Goal: Task Accomplishment & Management: Manage account settings

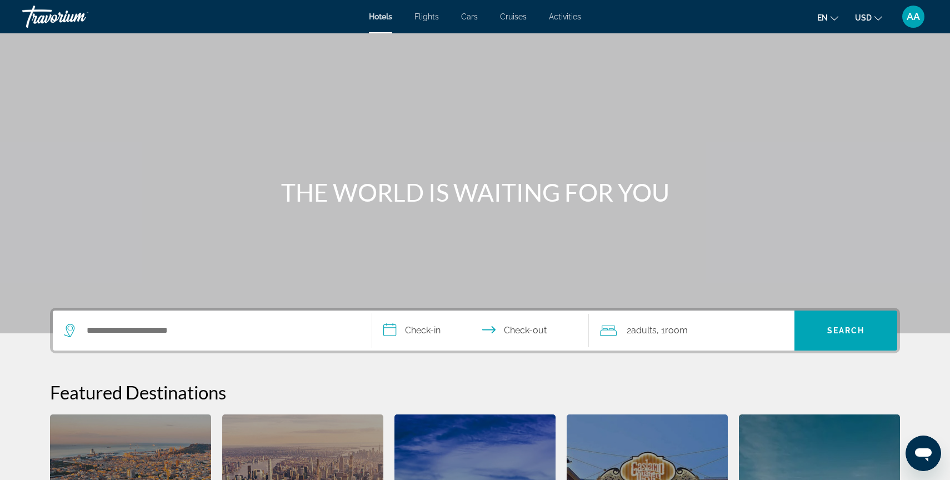
click at [910, 16] on span "AA" at bounding box center [913, 16] width 13 height 11
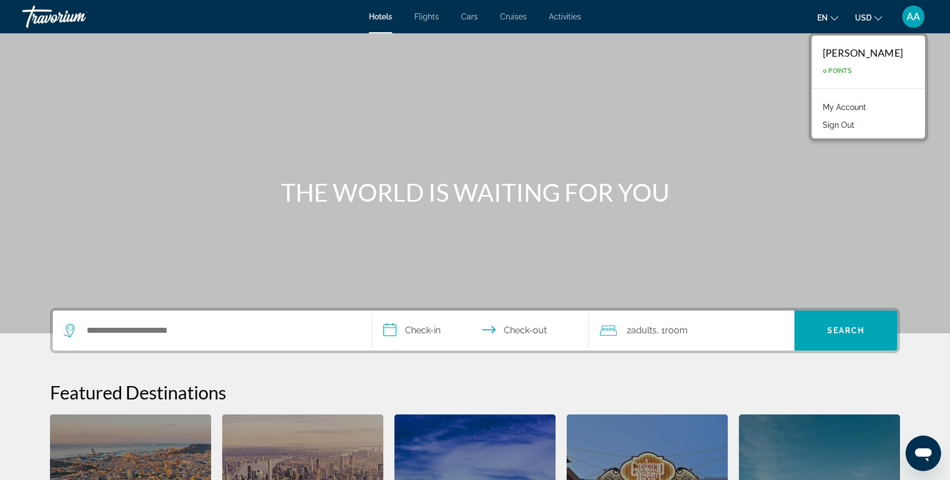
click at [854, 107] on link "My Account" at bounding box center [844, 107] width 54 height 14
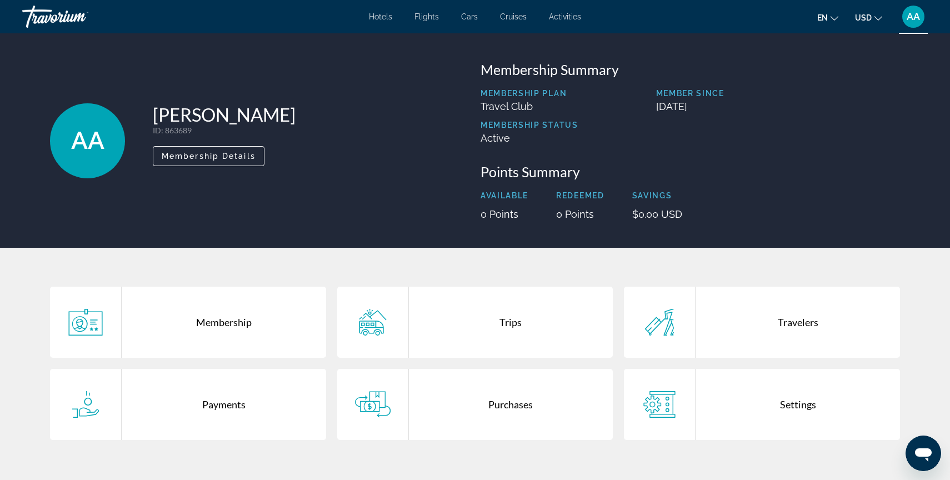
click at [824, 17] on span "en" at bounding box center [822, 17] width 11 height 9
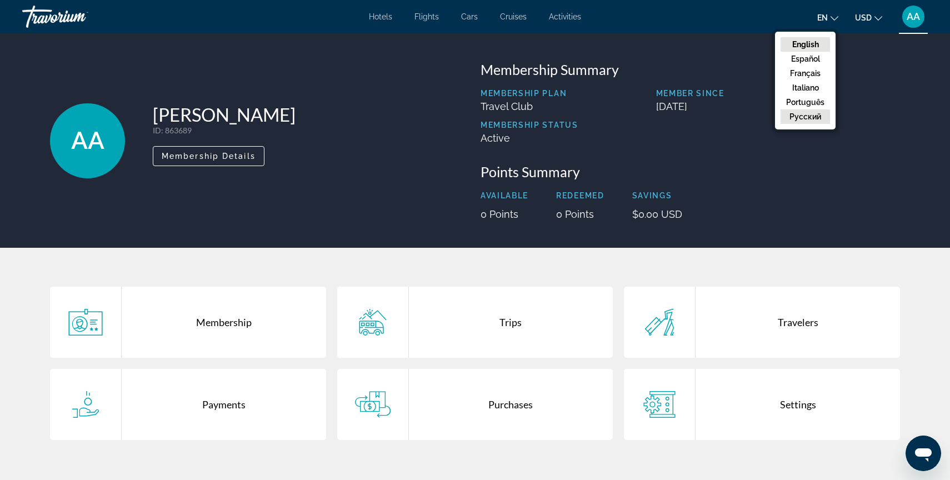
click at [810, 117] on button "русский" at bounding box center [805, 116] width 49 height 14
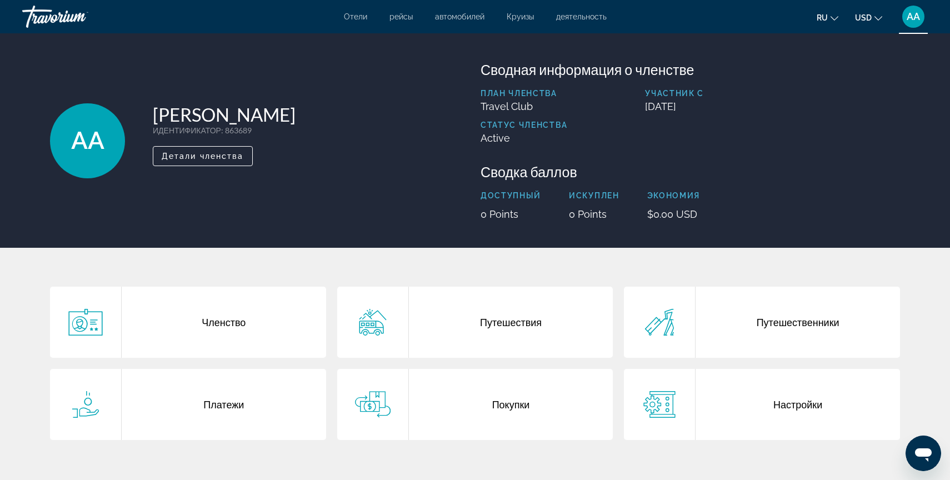
click at [261, 402] on div "Платежи" at bounding box center [224, 404] width 204 height 71
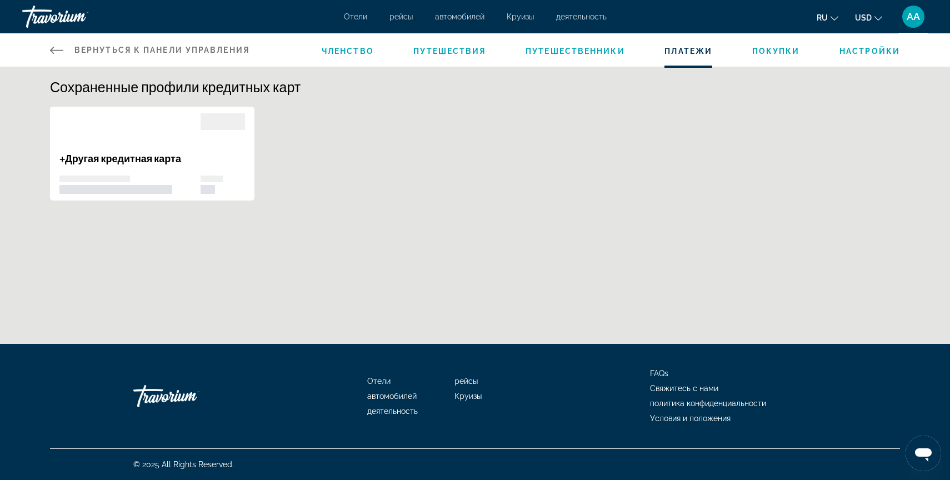
click at [61, 51] on icon "Main content" at bounding box center [56, 49] width 13 height 13
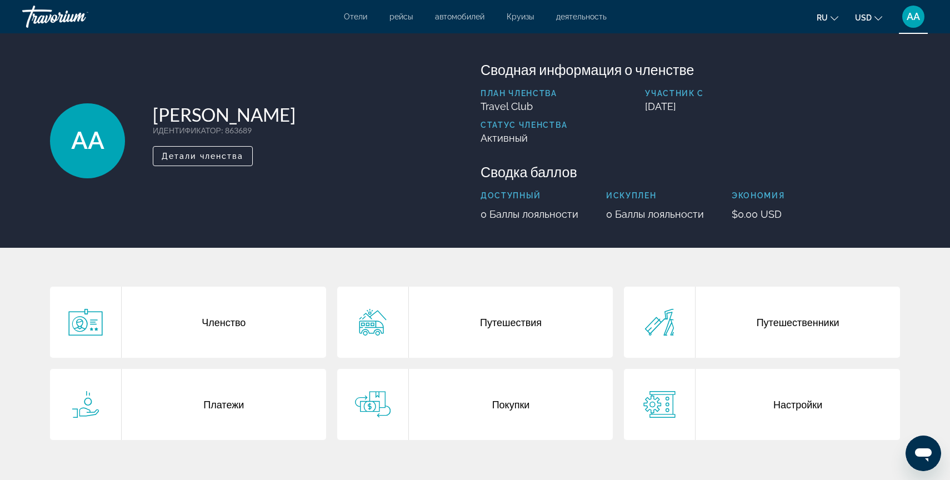
click at [291, 317] on div "Членство" at bounding box center [224, 322] width 204 height 71
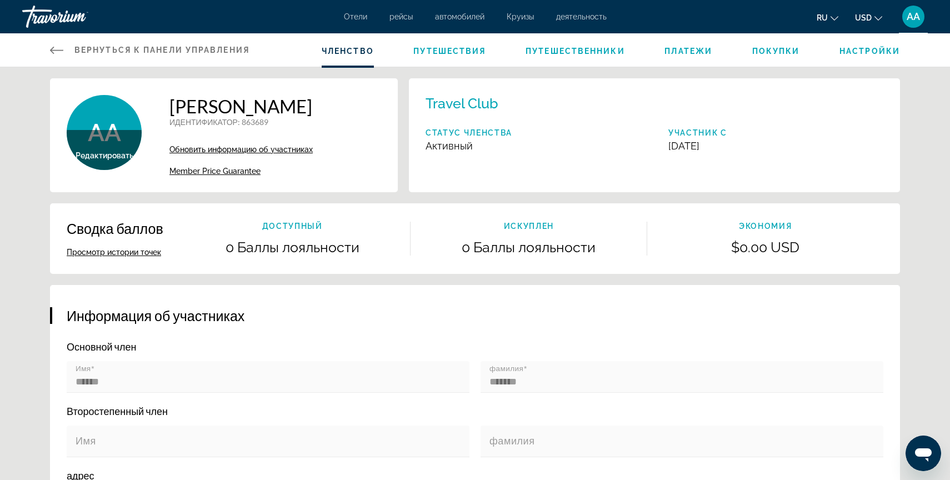
click at [51, 49] on icon "Main content" at bounding box center [56, 50] width 13 height 7
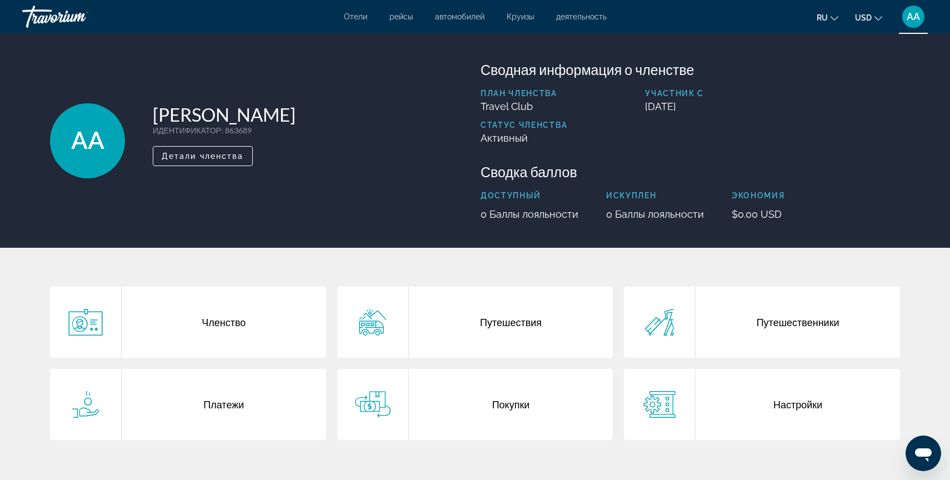
click at [515, 422] on div "Покупки" at bounding box center [511, 404] width 204 height 71
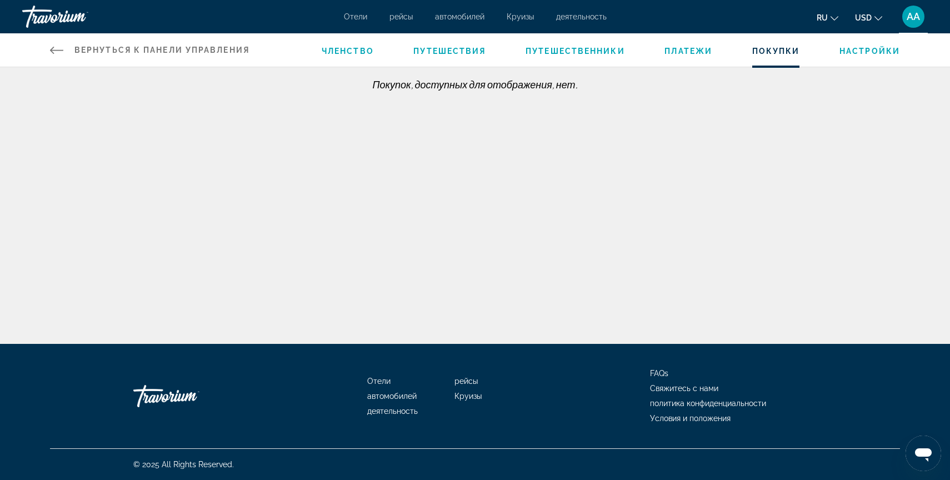
click at [52, 52] on icon "Main content" at bounding box center [56, 50] width 13 height 7
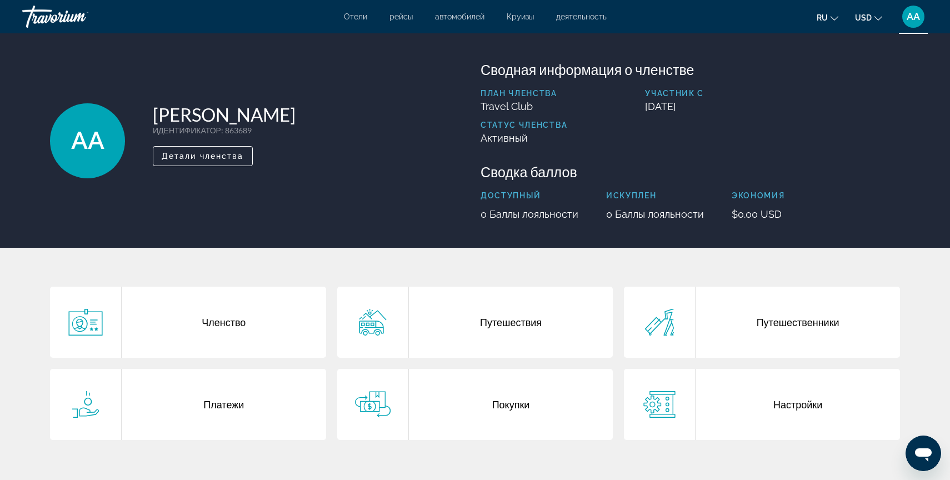
click at [795, 403] on div "Настройки" at bounding box center [798, 404] width 204 height 71
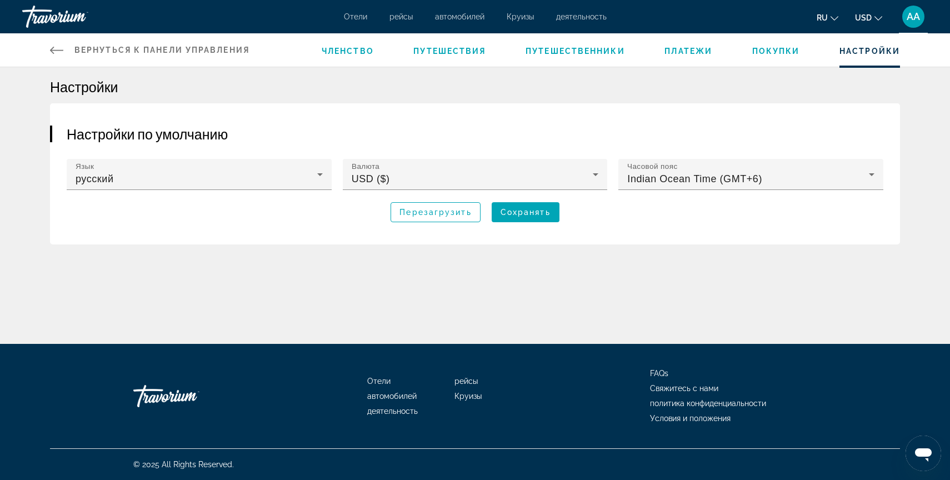
click at [54, 52] on icon "Main content" at bounding box center [56, 49] width 13 height 13
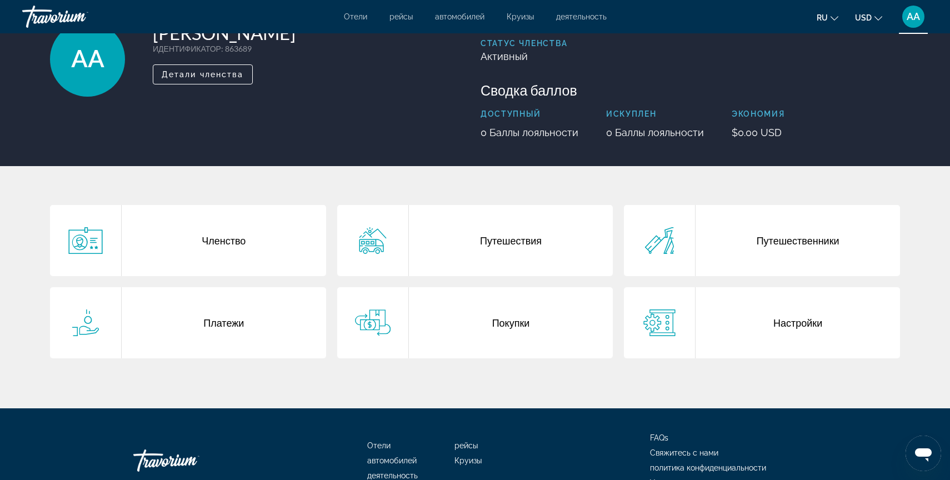
scroll to position [70, 0]
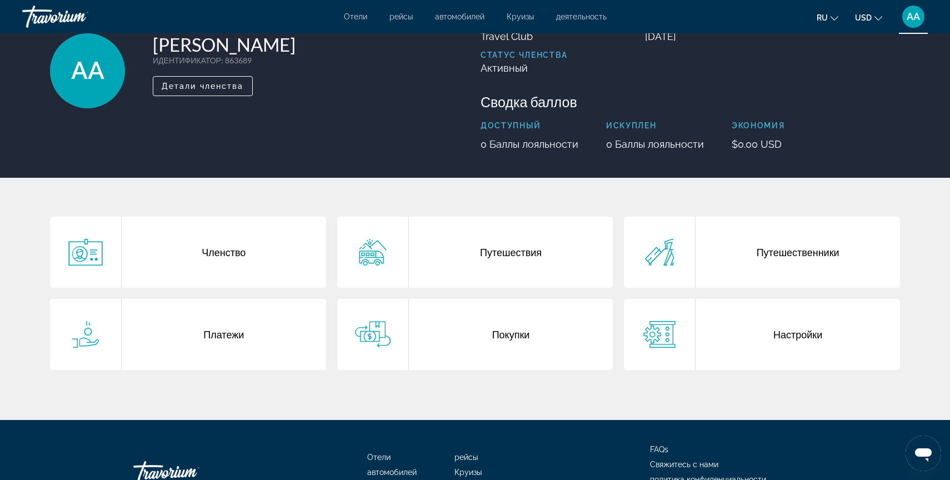
click at [511, 335] on div "Покупки" at bounding box center [511, 334] width 204 height 71
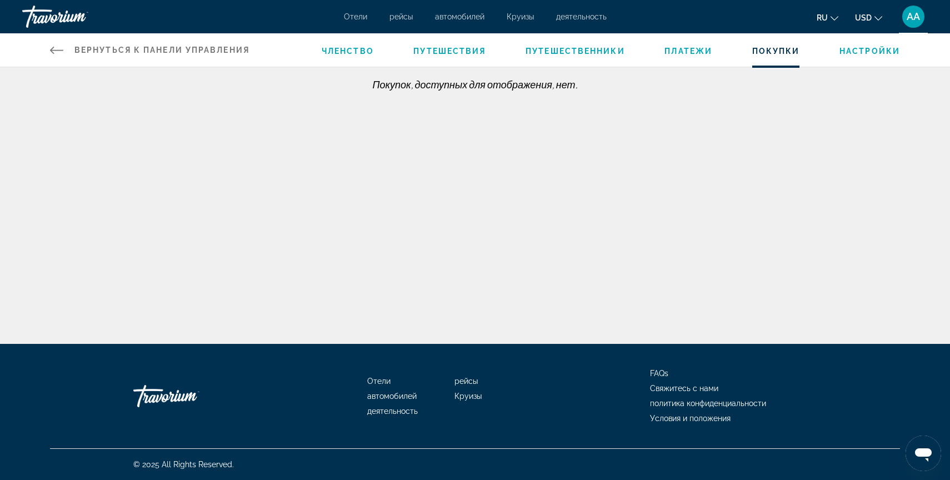
click at [57, 52] on icon "Main content" at bounding box center [56, 49] width 13 height 13
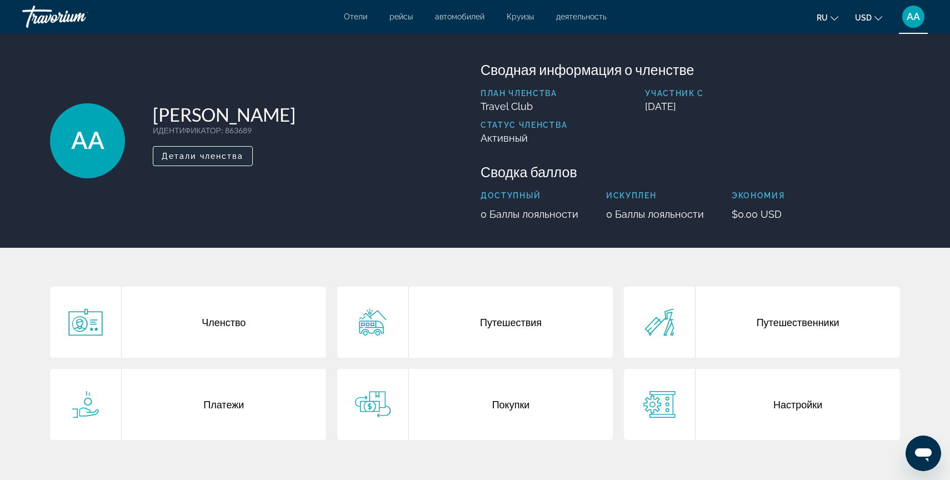
click at [240, 156] on span "Детали членства" at bounding box center [203, 156] width 82 height 9
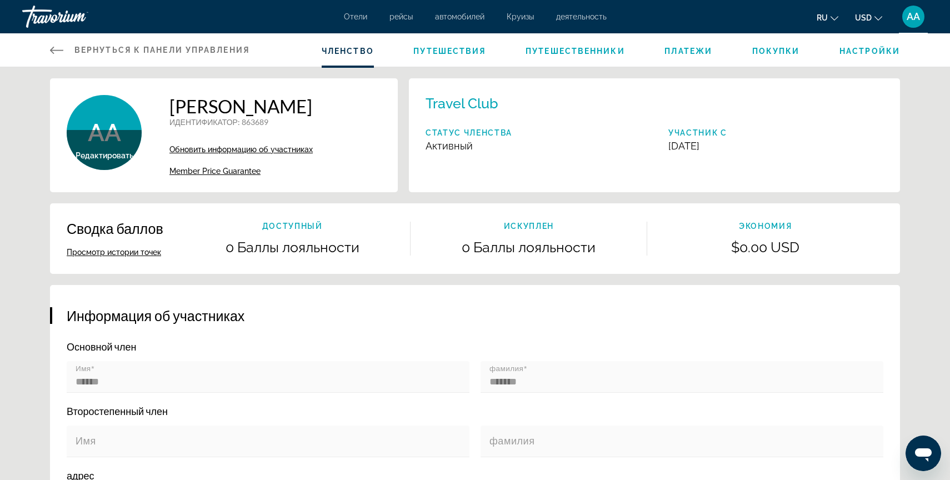
click at [99, 159] on span "Редактировать" at bounding box center [105, 155] width 58 height 9
click at [585, 49] on span "Путешественники" at bounding box center [575, 51] width 99 height 9
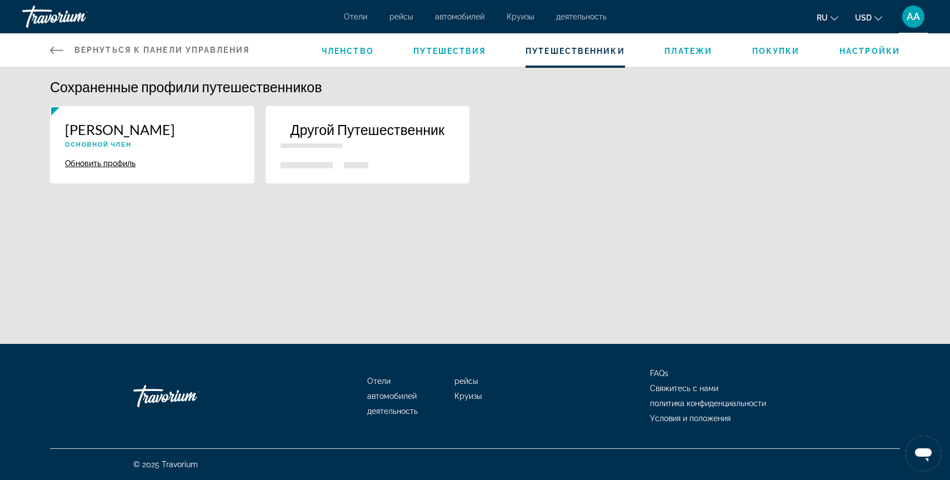
click at [883, 47] on span "Настройки" at bounding box center [870, 51] width 61 height 9
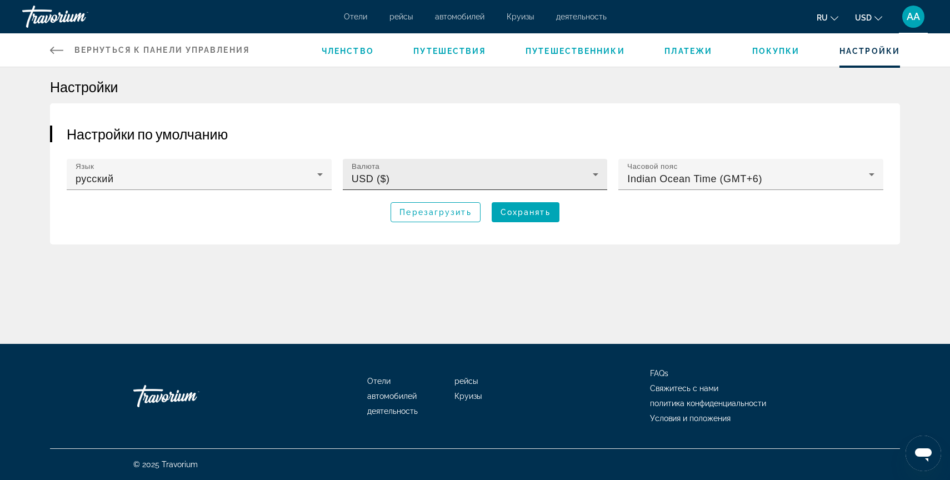
click at [388, 178] on span "USD ($)" at bounding box center [371, 178] width 38 height 11
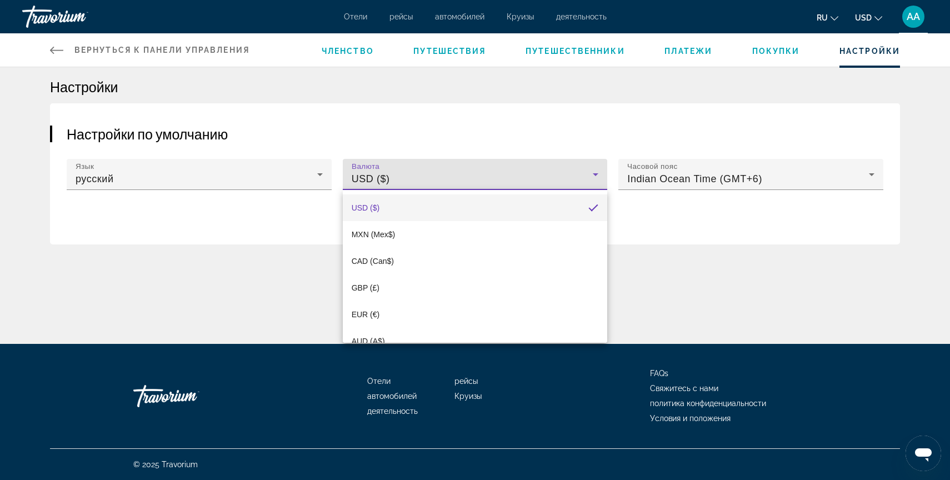
click at [388, 178] on div at bounding box center [475, 240] width 950 height 480
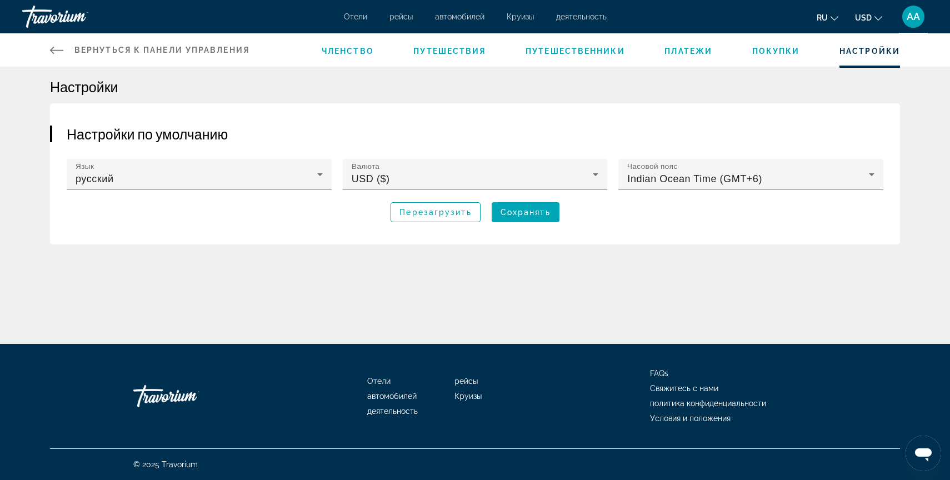
click at [60, 19] on div "Travorium" at bounding box center [77, 16] width 111 height 29
